Goal: Use online tool/utility

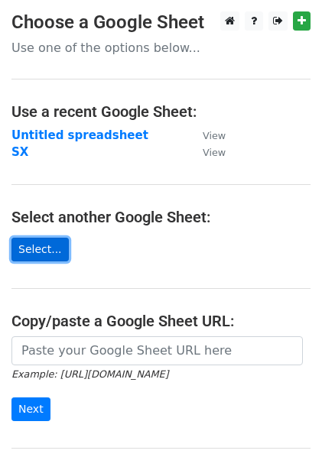
click at [29, 259] on link "Select..." at bounding box center [39, 250] width 57 height 24
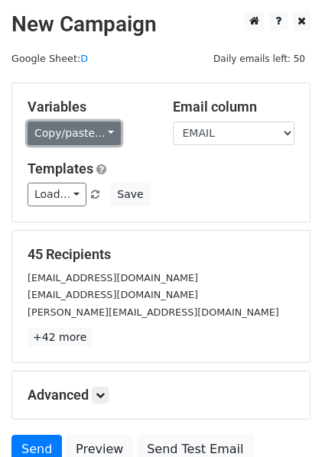
click at [102, 134] on link "Copy/paste..." at bounding box center [73, 133] width 93 height 24
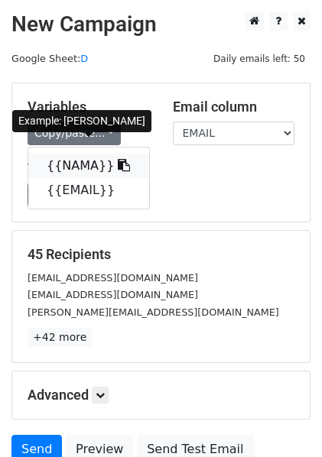
click at [118, 164] on icon at bounding box center [124, 165] width 12 height 12
